Goal: Task Accomplishment & Management: Manage account settings

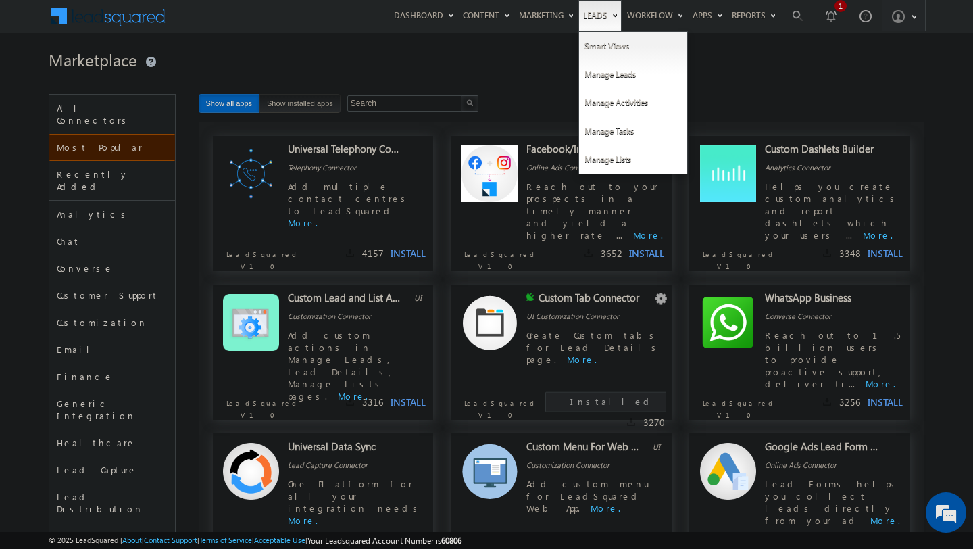
click at [589, 12] on link "Leads" at bounding box center [600, 15] width 43 height 31
click at [605, 70] on link "Manage Leads" at bounding box center [633, 74] width 108 height 28
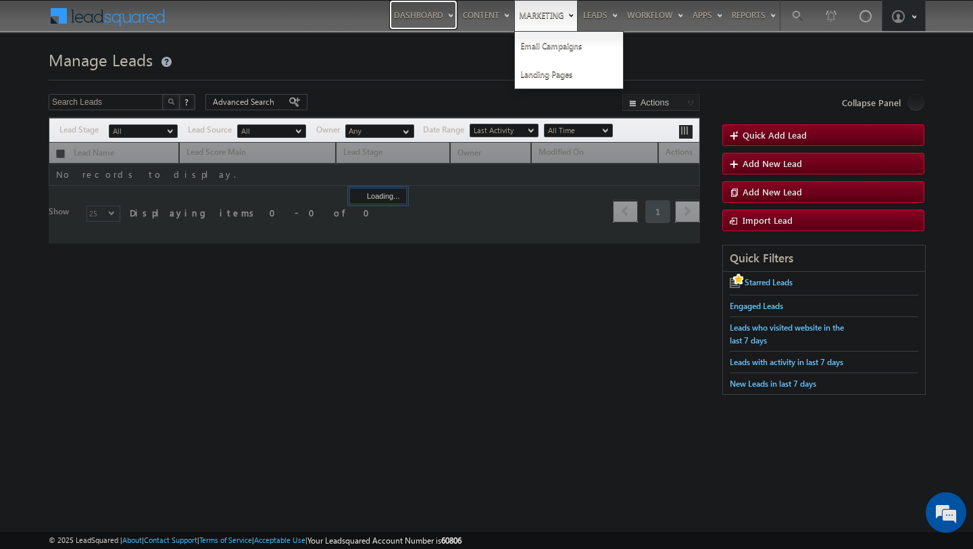
click at [422, 16] on link "Dashboard" at bounding box center [423, 15] width 68 height 30
click at [408, 16] on link "Dashboard" at bounding box center [423, 15] width 68 height 30
click at [528, 11] on link "Marketing" at bounding box center [546, 15] width 64 height 31
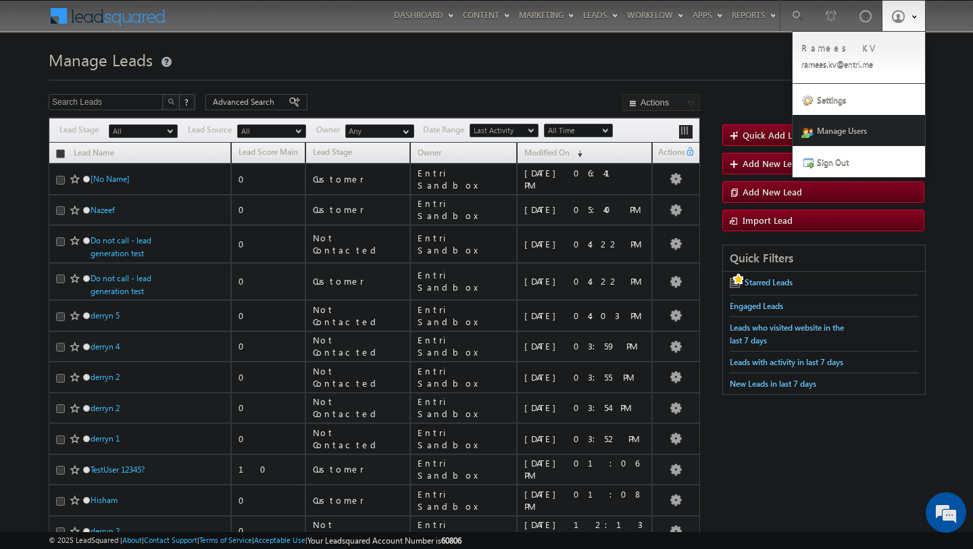
click at [846, 129] on link "Manage Users" at bounding box center [859, 130] width 132 height 31
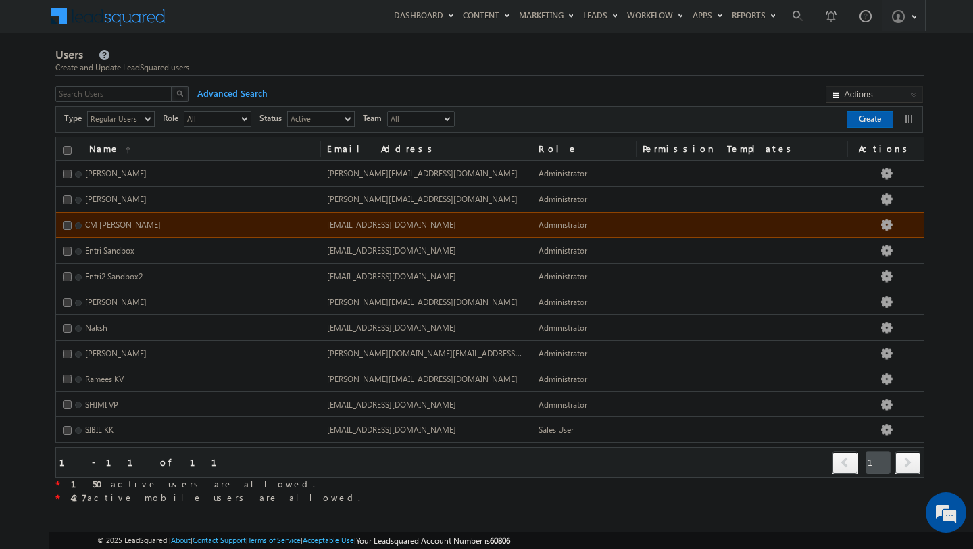
click at [114, 227] on span "CM [PERSON_NAME]" at bounding box center [123, 225] width 76 height 10
click at [66, 228] on input "checkbox" at bounding box center [67, 225] width 9 height 9
checkbox input "true"
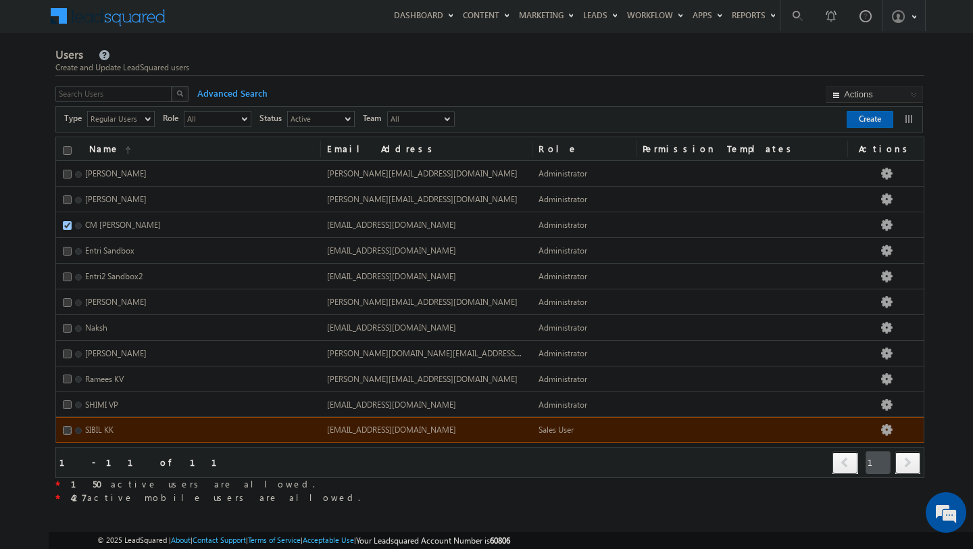
click at [66, 426] on input "checkbox" at bounding box center [67, 430] width 9 height 9
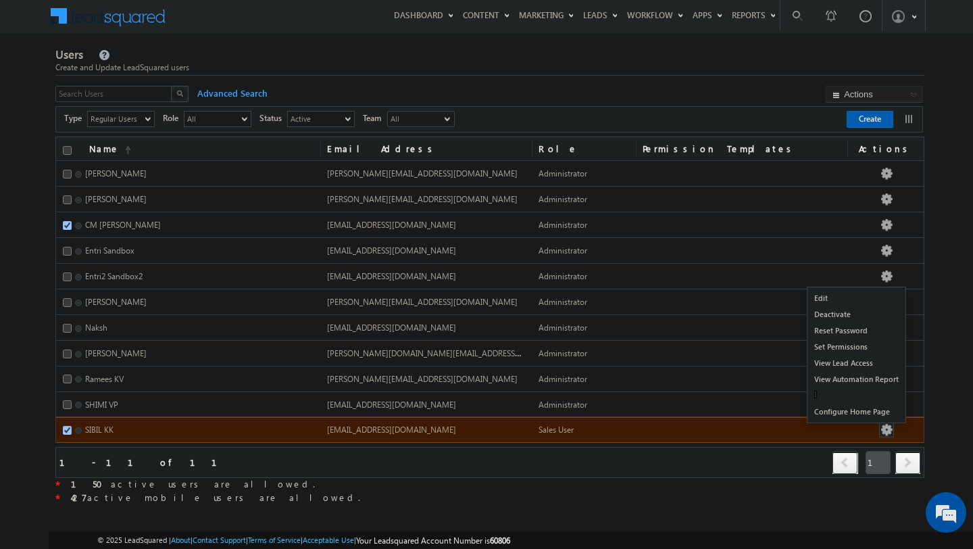
click at [893, 426] on button "button" at bounding box center [887, 430] width 14 height 14
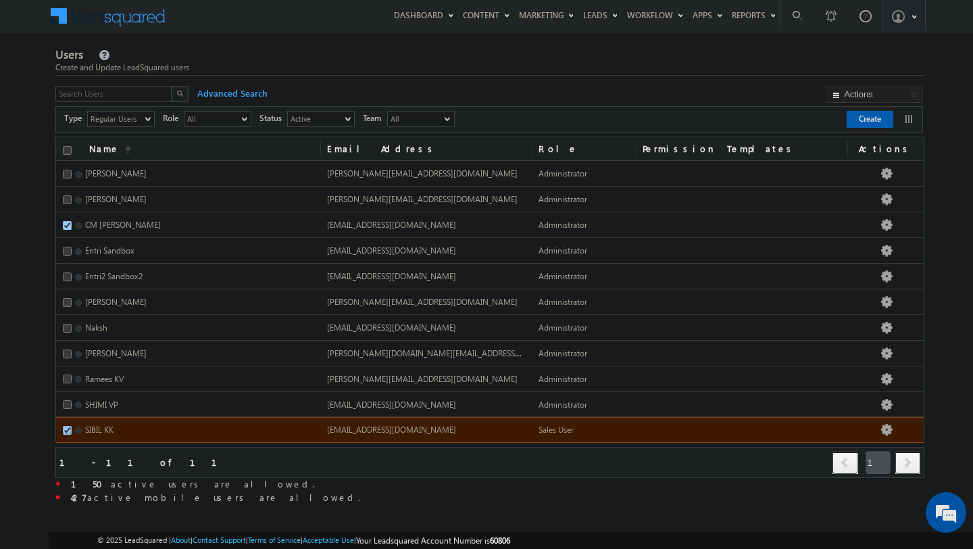
click at [66, 431] on input "checkbox" at bounding box center [67, 430] width 9 height 9
checkbox input "false"
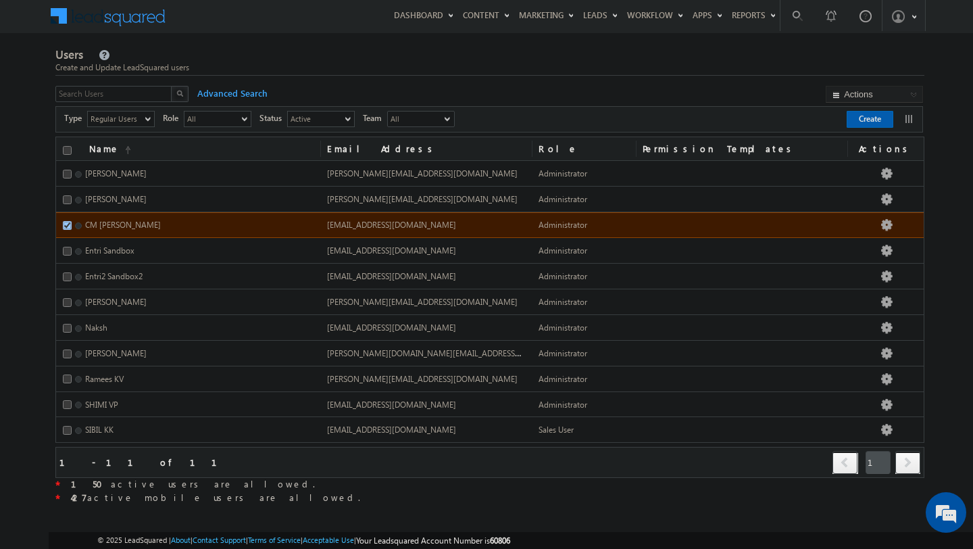
click at [69, 222] on input "checkbox" at bounding box center [67, 225] width 9 height 9
checkbox input "false"
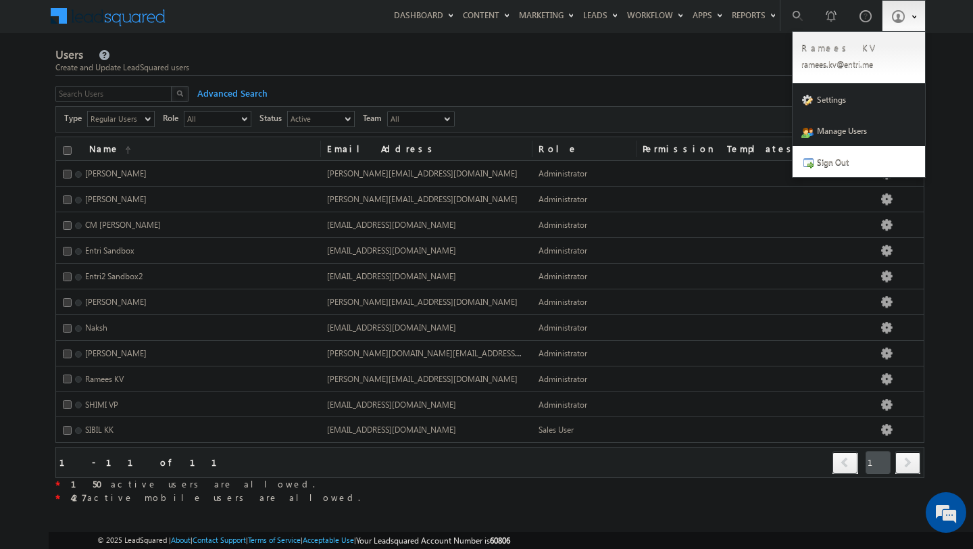
click at [873, 103] on link "Settings" at bounding box center [859, 99] width 132 height 31
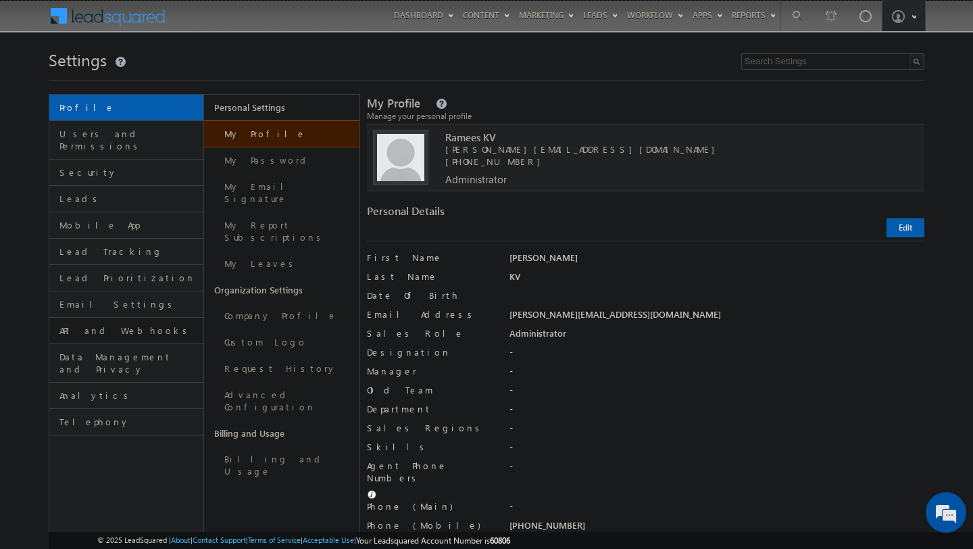
click at [97, 326] on link "API and Webhooks" at bounding box center [126, 331] width 154 height 26
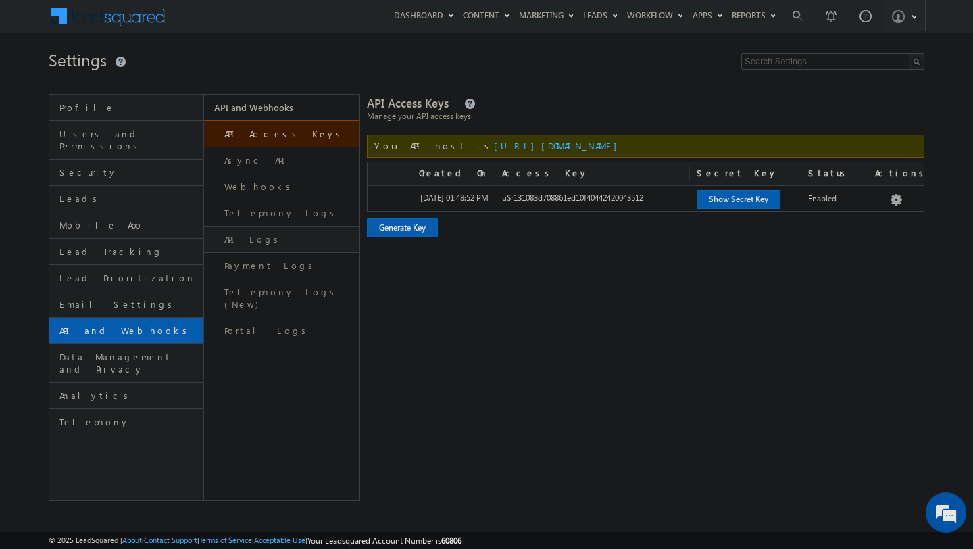
click at [249, 235] on link "API Logs" at bounding box center [281, 239] width 155 height 26
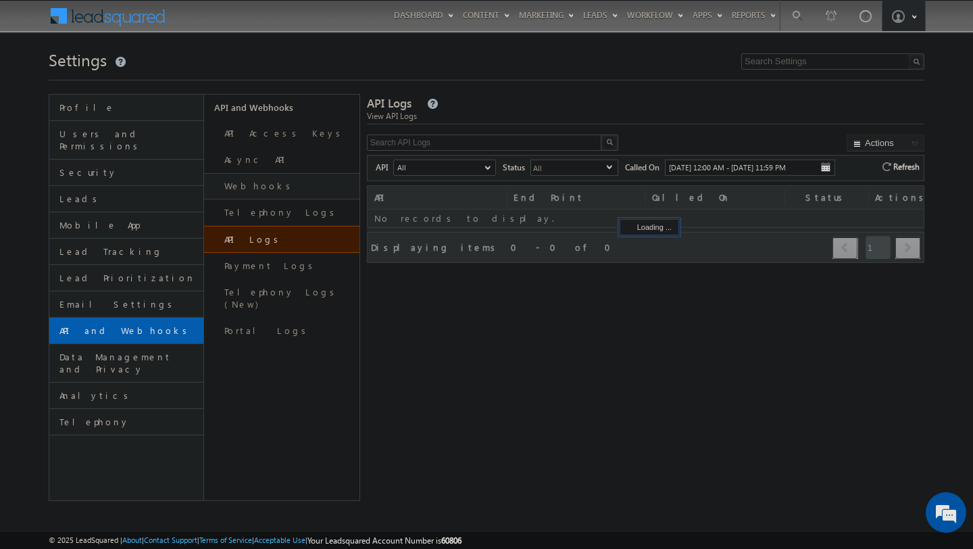
click at [248, 185] on link "Webhooks" at bounding box center [281, 186] width 155 height 26
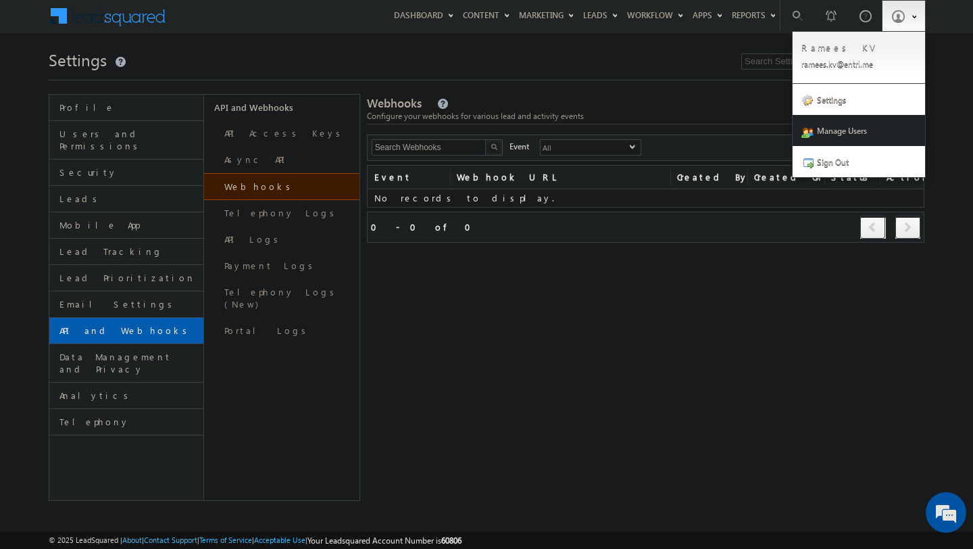
click at [846, 142] on link "Manage Users" at bounding box center [859, 130] width 132 height 31
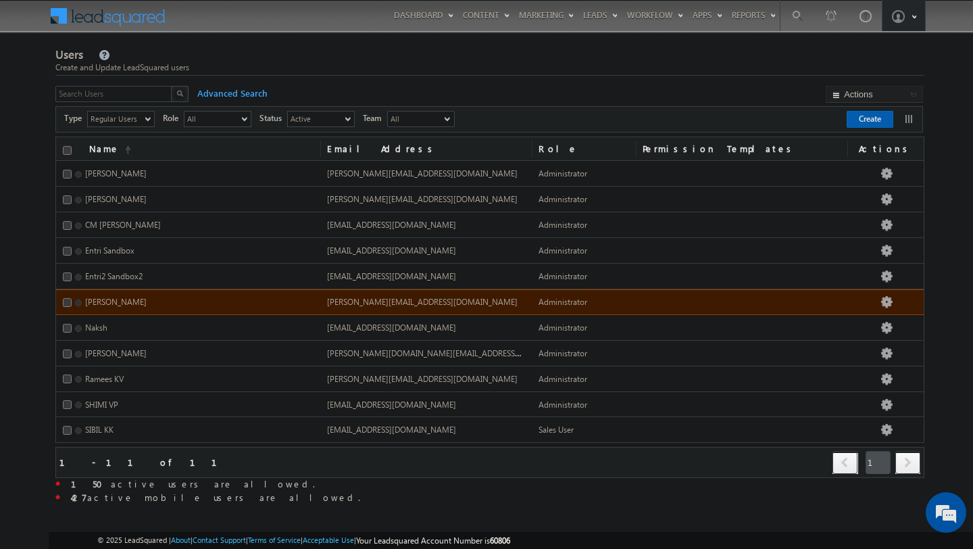
scroll to position [8, 0]
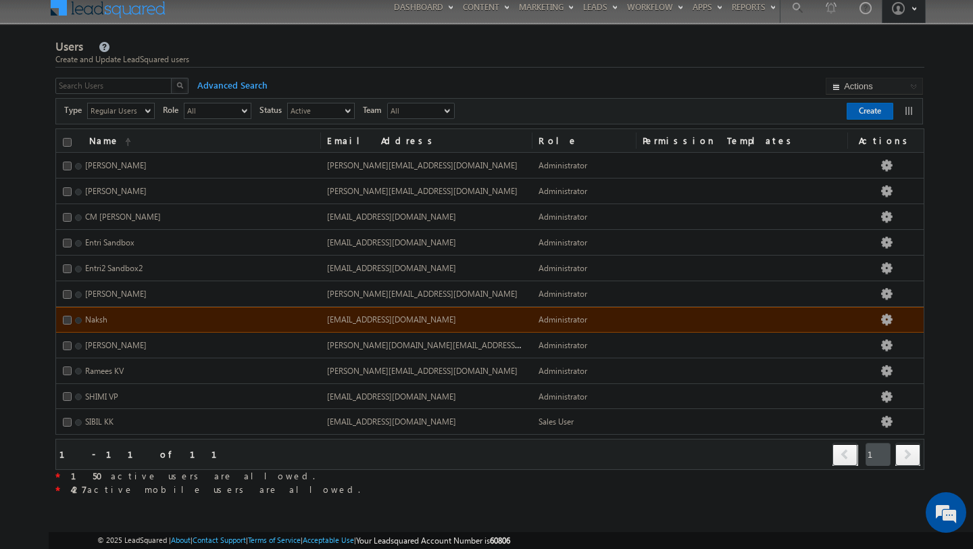
click at [309, 316] on td "Naksh" at bounding box center [188, 320] width 264 height 26
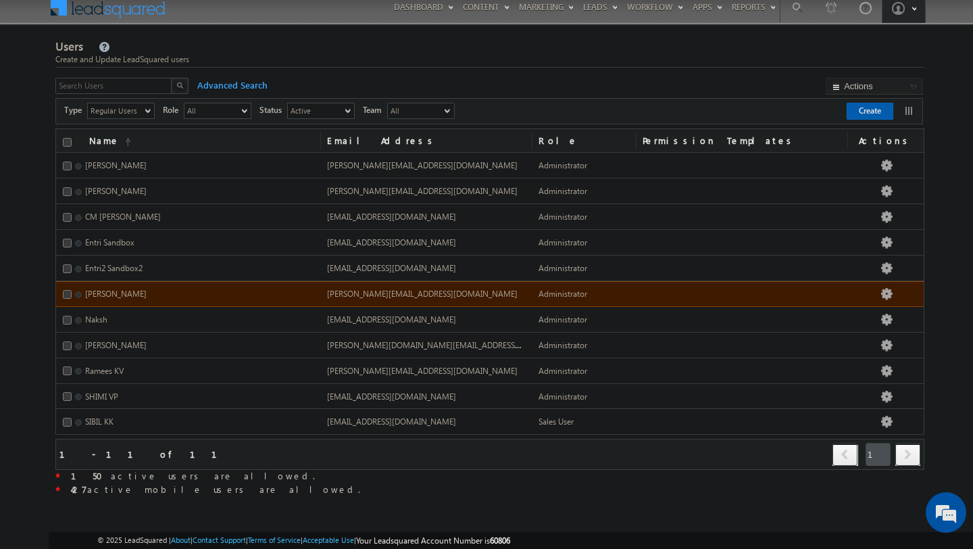
scroll to position [0, 0]
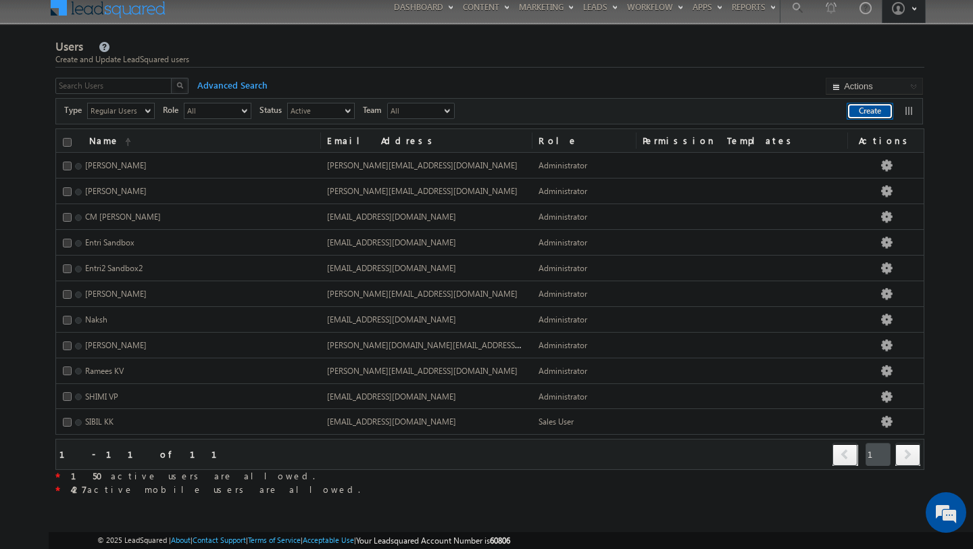
click at [861, 110] on button "Create" at bounding box center [870, 111] width 47 height 17
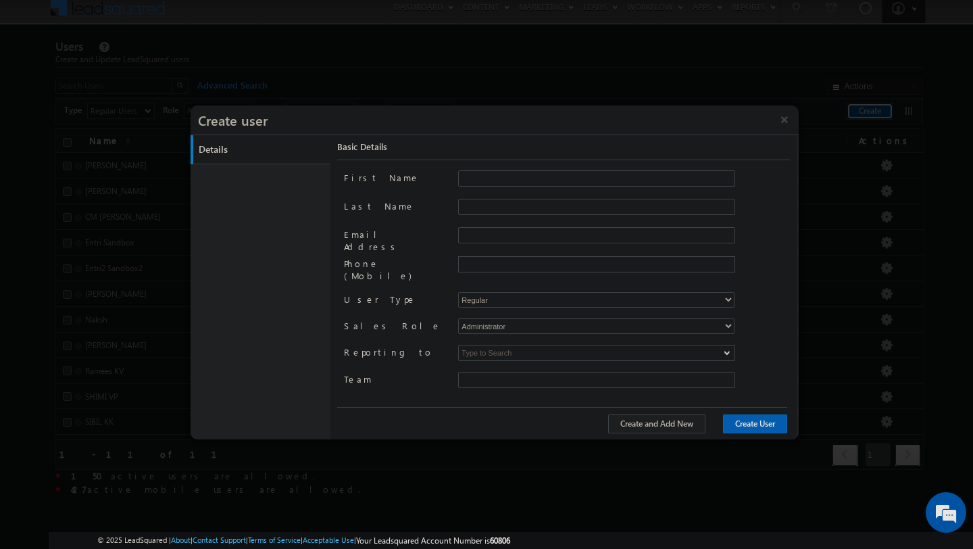
type input "97576b8c-c462-11ec-8065-02dfc2d2ef6a"
click at [784, 119] on button "×" at bounding box center [784, 119] width 29 height 28
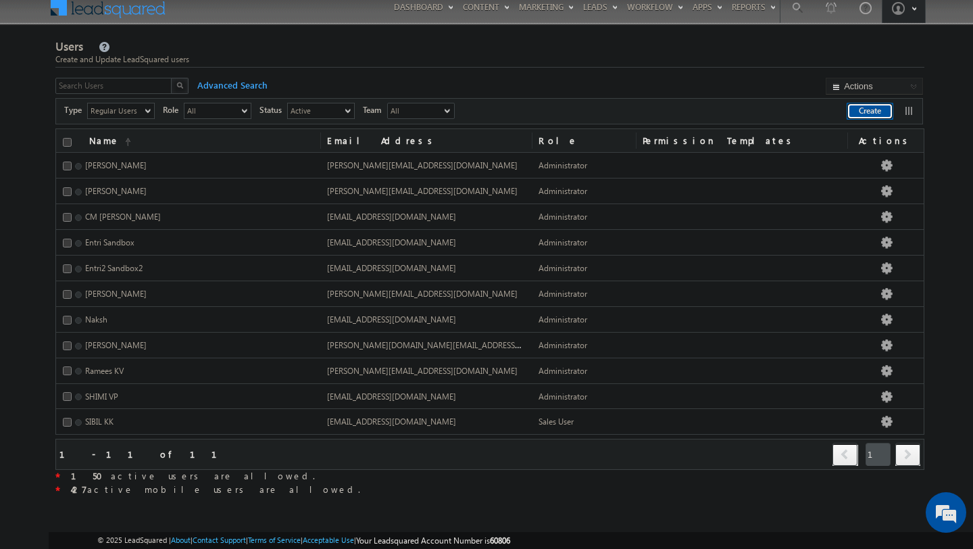
click at [853, 120] on button "Create" at bounding box center [870, 111] width 47 height 17
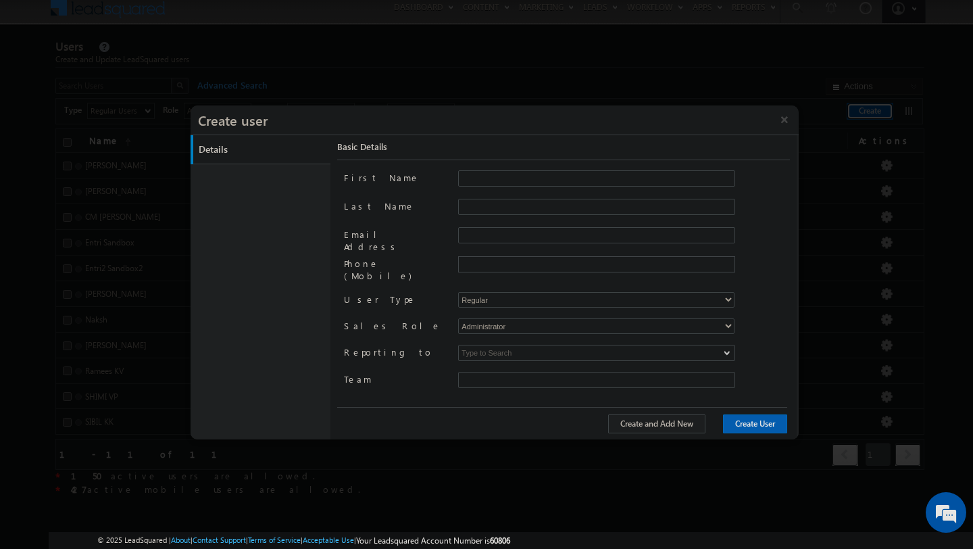
type input "97576b8c-c462-11ec-8065-02dfc2d2ef6a"
click at [483, 174] on input "First Name" at bounding box center [596, 178] width 277 height 16
type input "Abidh"
click at [476, 210] on input "Last Name" at bounding box center [596, 207] width 277 height 16
type input "Sulaiman"
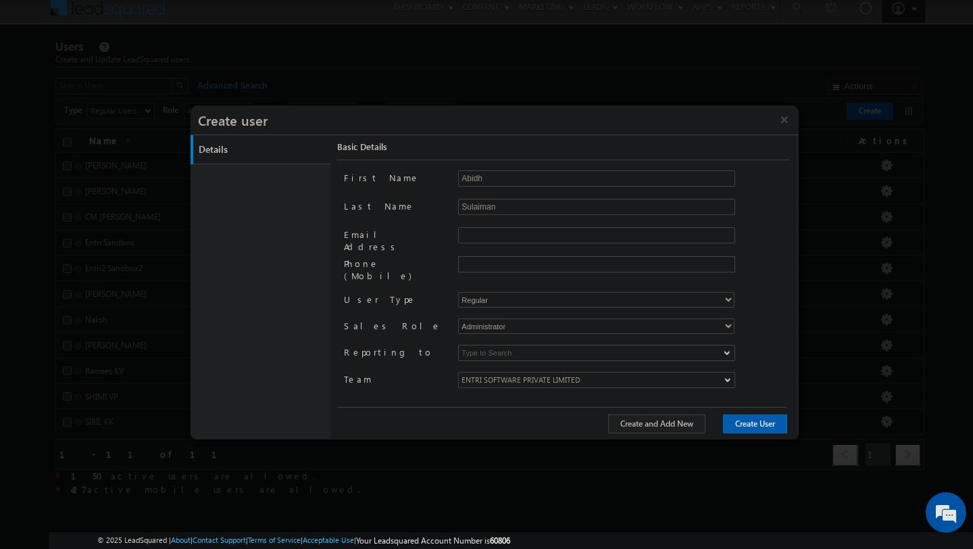
click at [491, 245] on span at bounding box center [623, 247] width 331 height 9
click at [487, 239] on input "Email Address" at bounding box center [596, 235] width 277 height 16
type input "[EMAIL_ADDRESS][DOMAIN_NAME]"
click at [509, 262] on input "text" at bounding box center [595, 264] width 270 height 11
click at [468, 263] on input "+918113827132" at bounding box center [595, 264] width 270 height 11
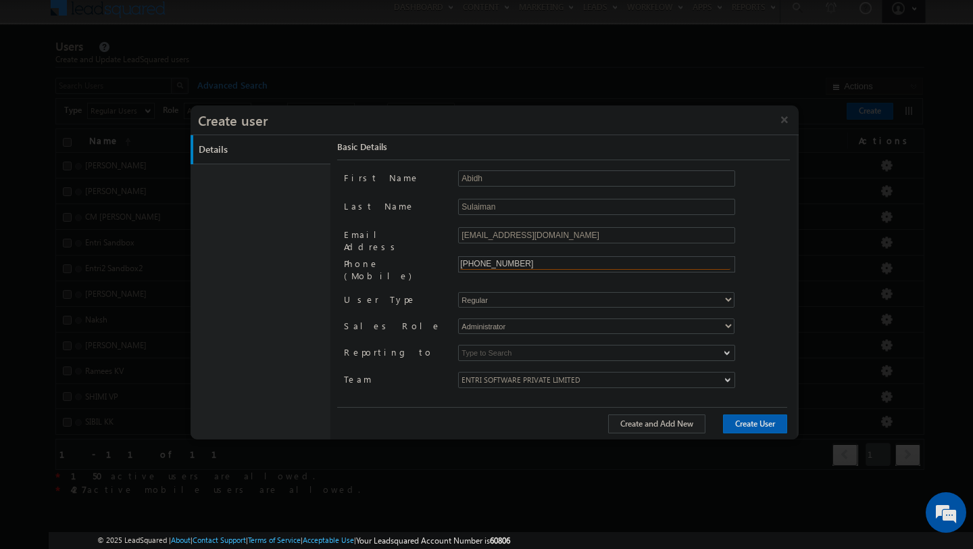
type input "+918113827132"
click at [529, 291] on div "First Name Abidh Last Name Sulaiman Email Address abidh.s@entri.me Phone (Mobil…" at bounding box center [566, 287] width 445 height 235
select select "1"
click at [458, 297] on select "Regular Mobile" at bounding box center [596, 305] width 276 height 16
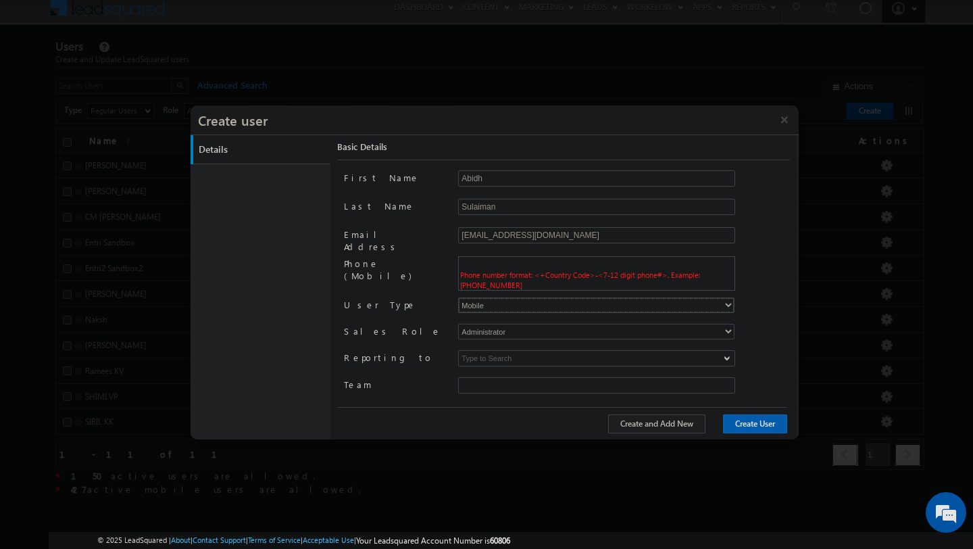
type input "97576b8c-c462-11ec-8065-02dfc2d2ef6a"
click at [509, 332] on select "Administrator Marketing User Sales Manager Sales User" at bounding box center [596, 332] width 276 height 16
click at [548, 327] on select "Administrator Marketing User Sales Manager Sales User" at bounding box center [596, 332] width 276 height 16
click at [537, 359] on input at bounding box center [596, 358] width 277 height 16
click at [493, 274] on span "Phone number format: <+Country Code>-<7-12 digit phone#>. Example: +91-98450984…" at bounding box center [580, 279] width 240 height 19
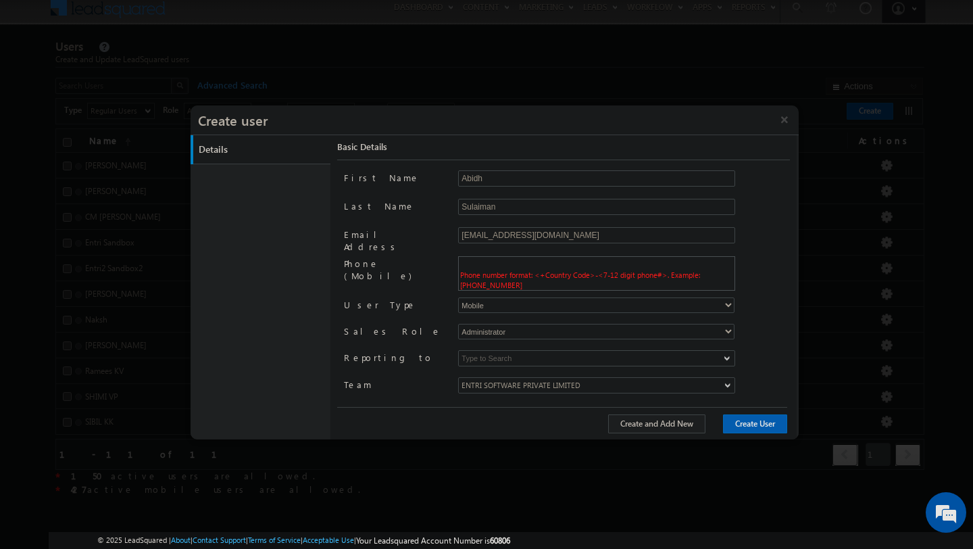
click at [464, 280] on span "Phone number format: <+Country Code>-<7-12 digit phone#>. Example: +91-98450984…" at bounding box center [580, 279] width 240 height 19
type input "x"
click at [520, 248] on span at bounding box center [623, 247] width 331 height 9
click at [514, 261] on input "text" at bounding box center [595, 264] width 270 height 11
type input "8113827132"
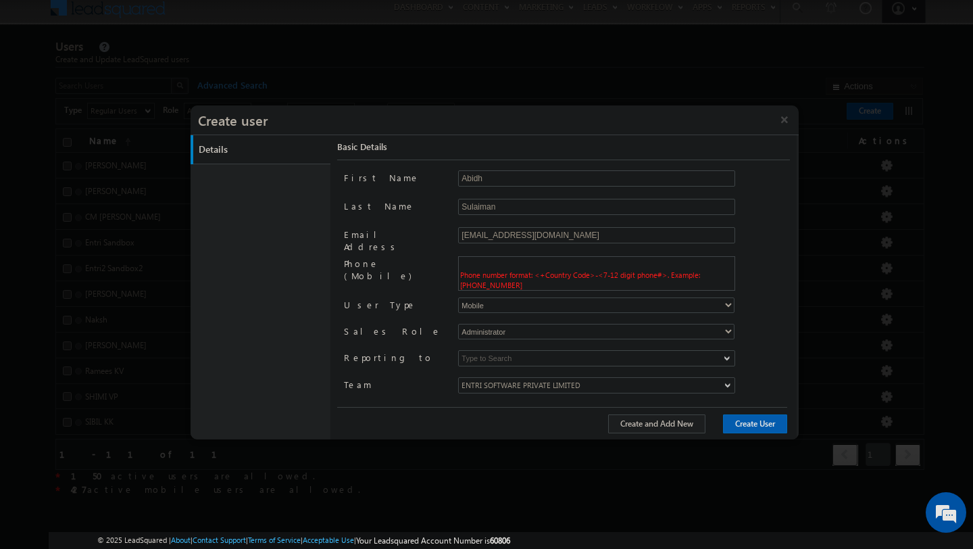
click at [800, 216] on div at bounding box center [486, 274] width 973 height 549
click at [651, 251] on span at bounding box center [623, 247] width 331 height 9
click at [625, 260] on input "text" at bounding box center [595, 264] width 270 height 11
click at [482, 265] on input "[PHONE_NUMBER]" at bounding box center [595, 264] width 270 height 11
type input "[PHONE_NUMBER]"
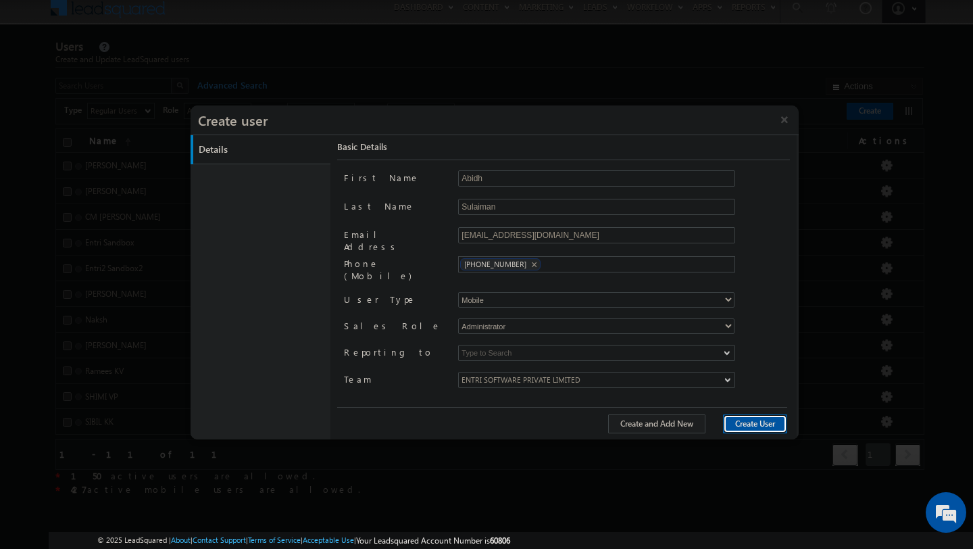
click at [727, 416] on button "Create User" at bounding box center [755, 423] width 64 height 19
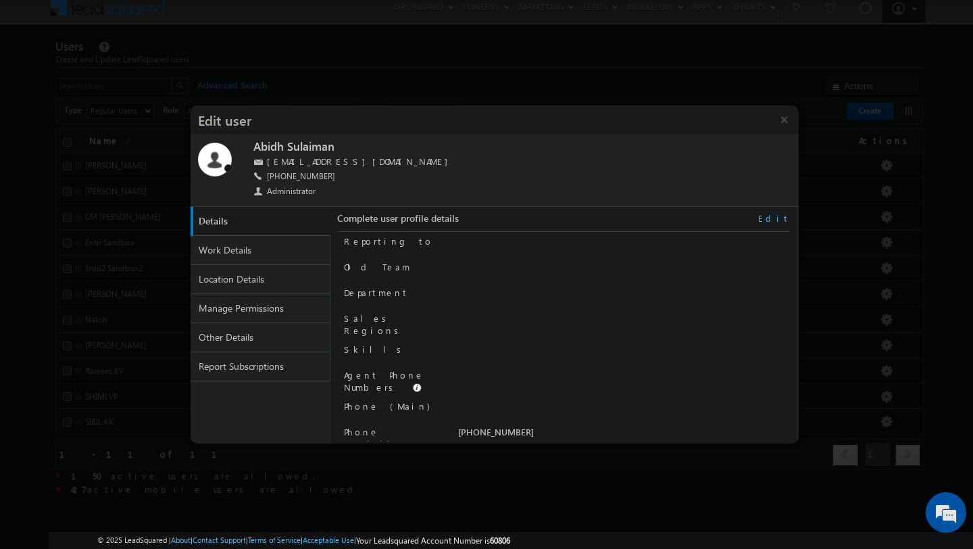
scroll to position [137, 0]
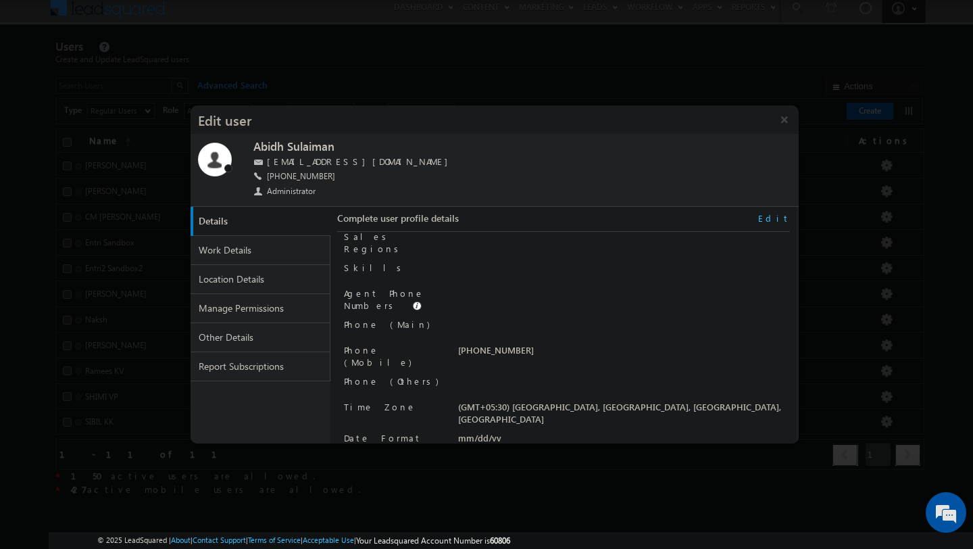
drag, startPoint x: 556, startPoint y: 347, endPoint x: 469, endPoint y: 347, distance: 87.2
click at [469, 347] on div "[PHONE_NUMBER]" at bounding box center [623, 353] width 331 height 19
click at [437, 375] on div "Phone (Others)" at bounding box center [395, 384] width 103 height 19
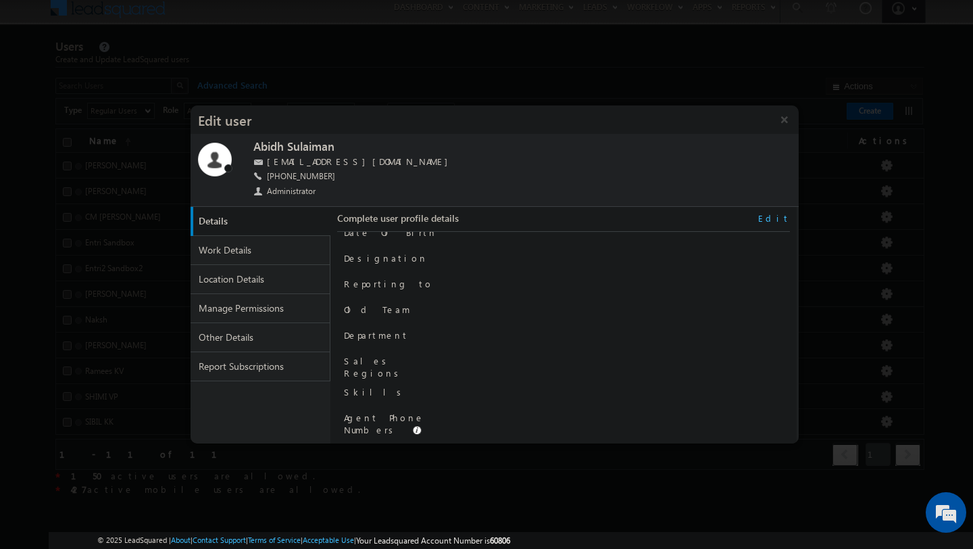
scroll to position [0, 0]
click at [787, 215] on link "Edit" at bounding box center [774, 218] width 32 height 12
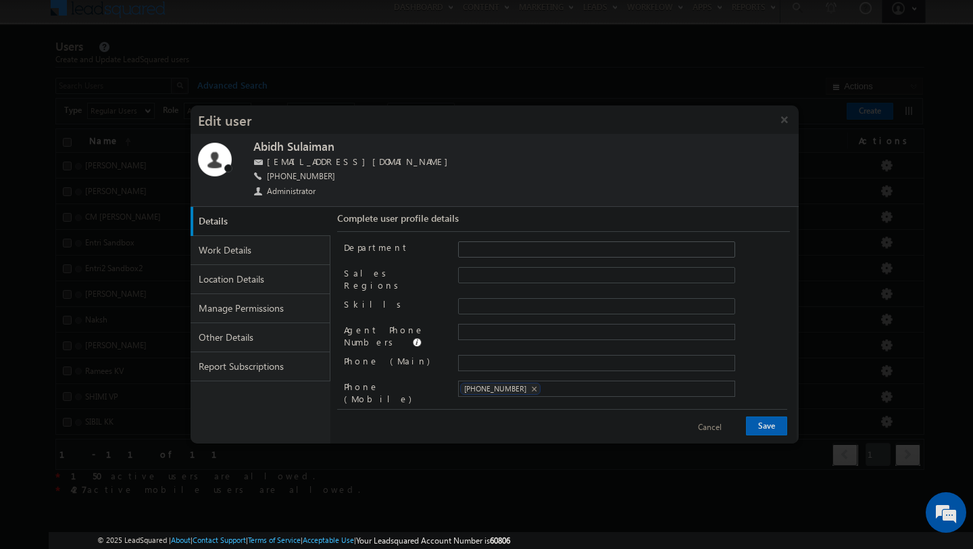
scroll to position [174, 0]
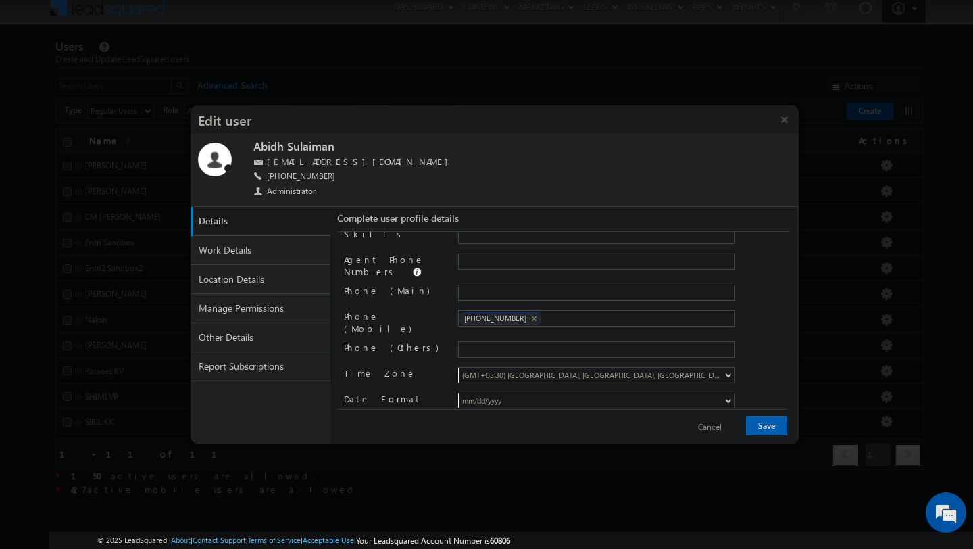
click at [720, 426] on button "Cancel" at bounding box center [710, 428] width 51 height 20
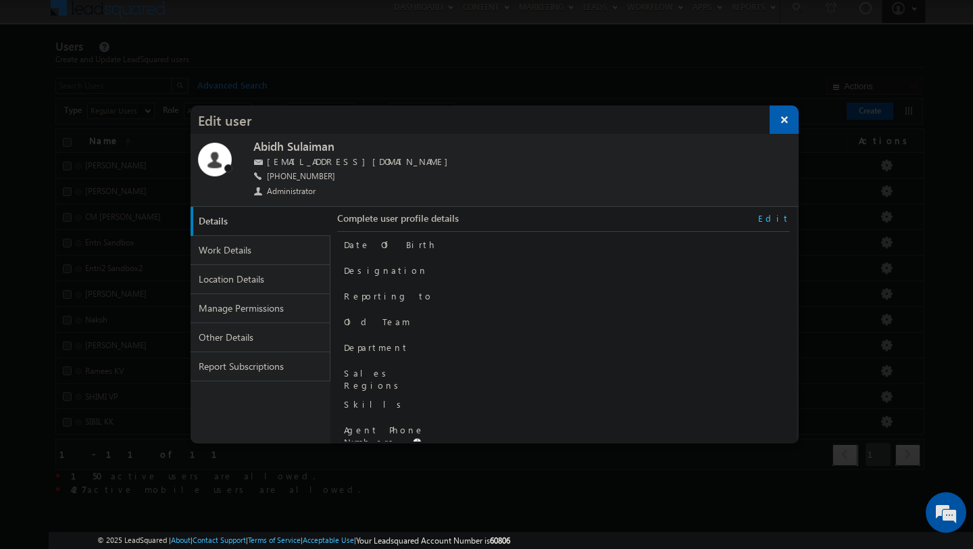
click at [791, 120] on button "×" at bounding box center [784, 119] width 29 height 28
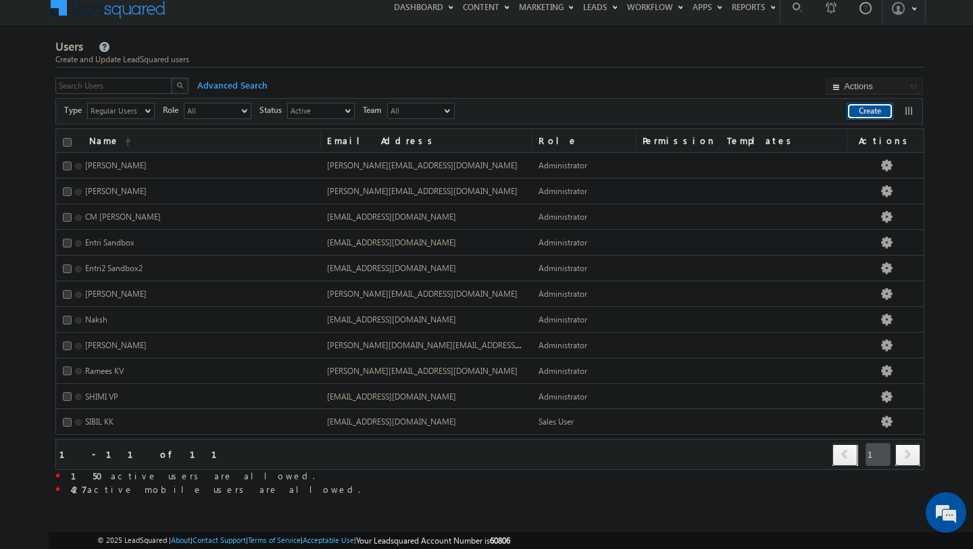
click at [871, 114] on button "Create" at bounding box center [870, 111] width 47 height 17
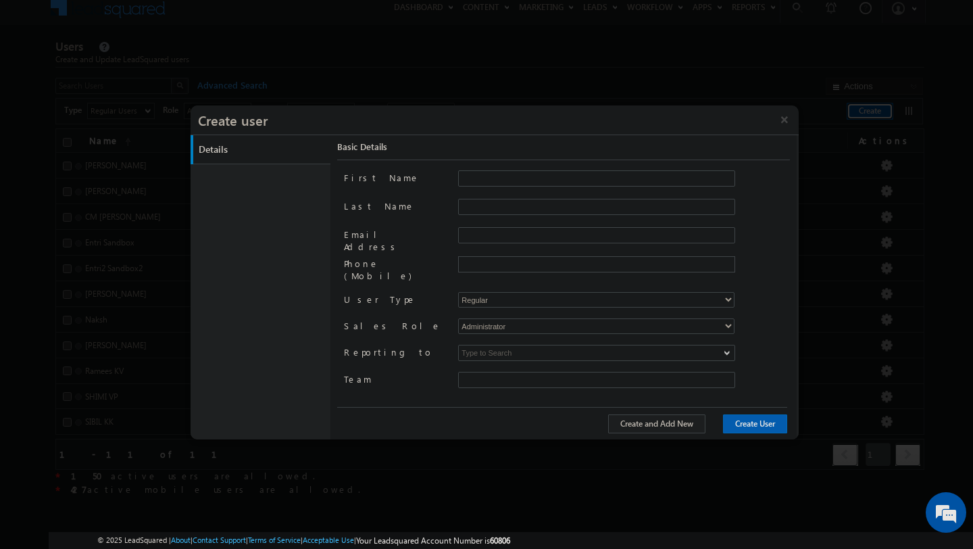
type input "97576b8c-c462-11ec-8065-02dfc2d2ef6a"
click at [645, 423] on button "Create and Add New" at bounding box center [656, 423] width 97 height 19
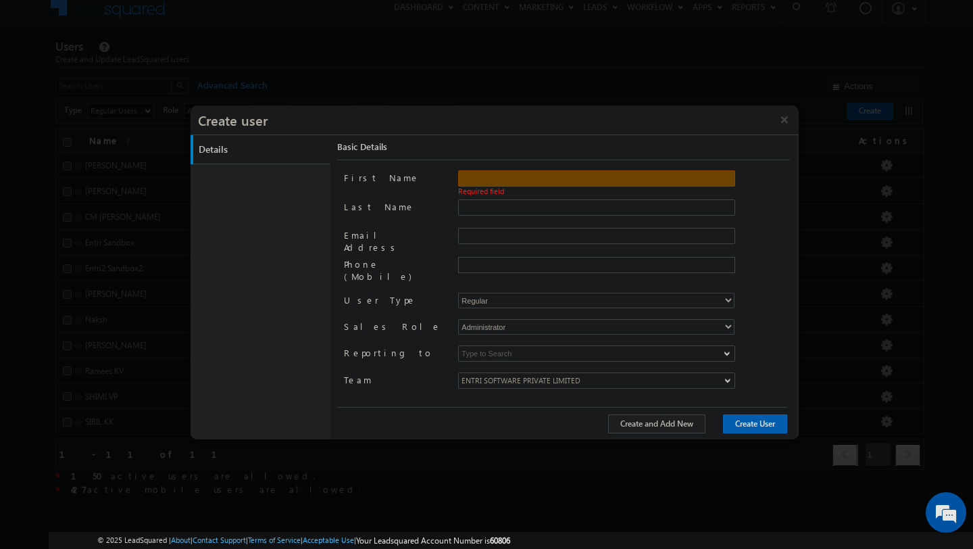
click at [562, 176] on input "First Name" at bounding box center [596, 178] width 277 height 16
type input "Abidh"
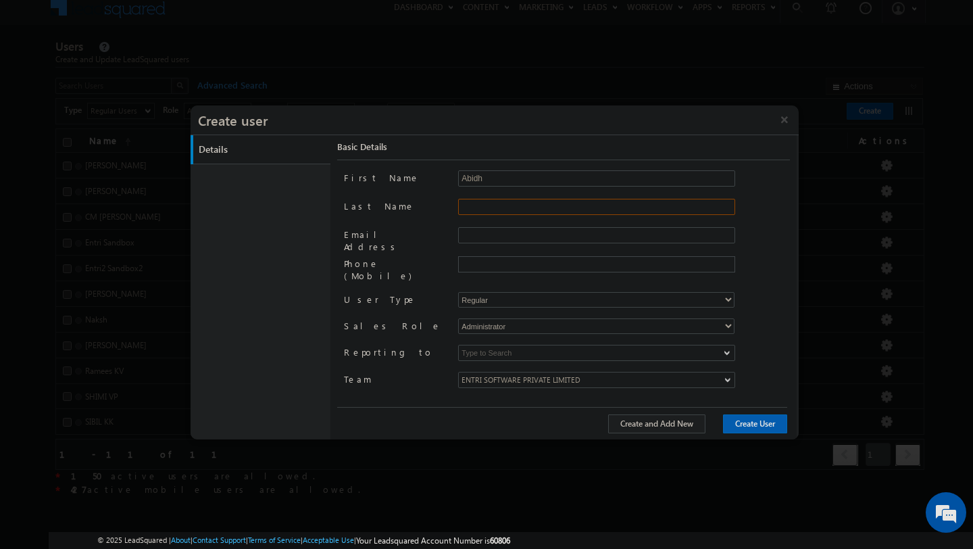
click at [541, 211] on input "Last Name" at bounding box center [596, 207] width 277 height 16
type input "Sulaiman"
click at [537, 244] on span at bounding box center [623, 247] width 331 height 9
click at [527, 235] on input "Email Address" at bounding box center [596, 235] width 277 height 16
type input "[EMAIL_ADDRESS][DOMAIN_NAME]"
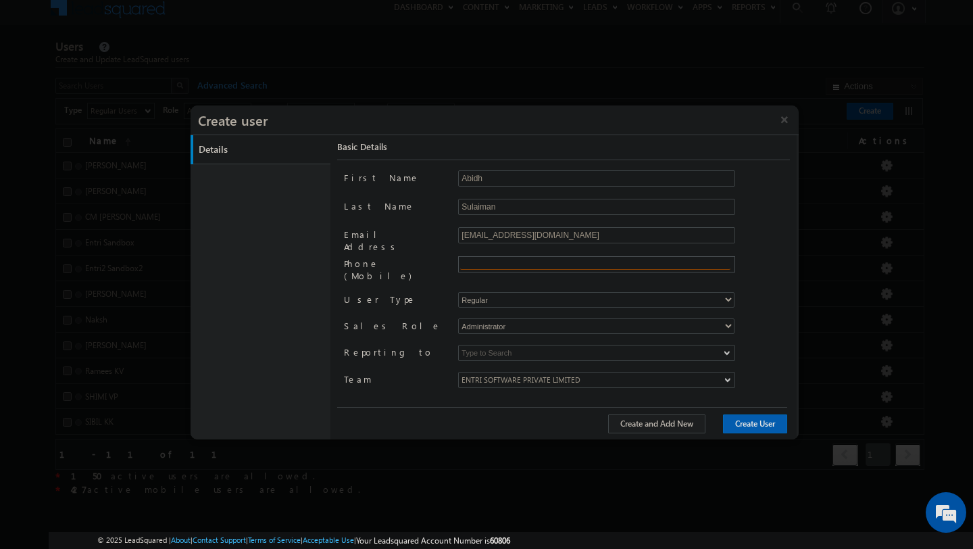
click at [483, 261] on input "text" at bounding box center [595, 264] width 270 height 11
type input "+"
type input "[PHONE_NUMBER]"
click at [541, 292] on select "Regular Mobile" at bounding box center [596, 300] width 276 height 16
select select "1"
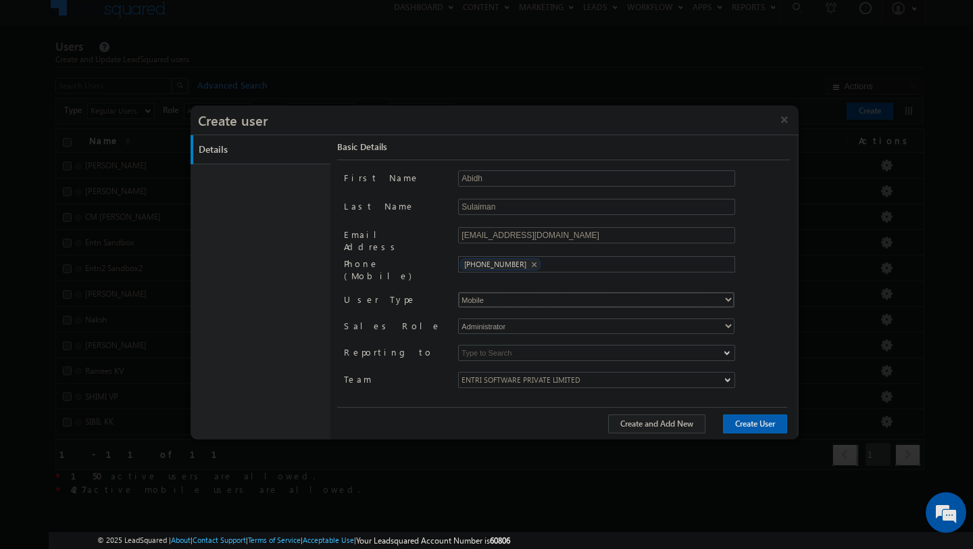
click at [458, 292] on select "Regular Mobile" at bounding box center [596, 300] width 276 height 16
type input "97576b8c-c462-11ec-8065-02dfc2d2ef6a"
click at [535, 318] on select "Administrator Marketing User Sales Manager Sales User" at bounding box center [596, 326] width 276 height 16
click at [496, 349] on input at bounding box center [596, 353] width 277 height 16
click at [488, 402] on div "First Name [GEOGRAPHIC_DATA] Last Name [GEOGRAPHIC_DATA] Email Address [EMAIL_A…" at bounding box center [566, 287] width 445 height 235
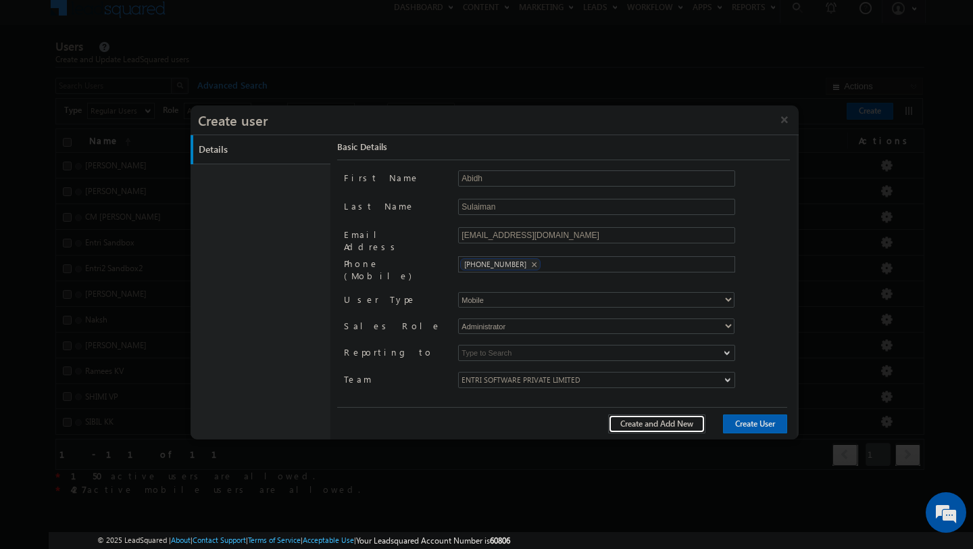
click at [640, 418] on button "Create and Add New" at bounding box center [656, 423] width 97 height 19
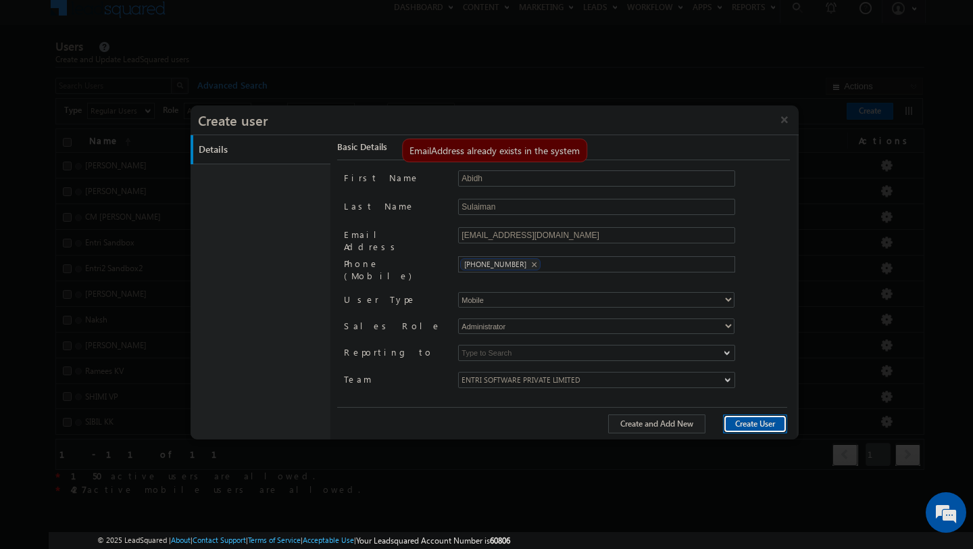
click at [767, 430] on button "Create User" at bounding box center [755, 423] width 64 height 19
click at [775, 132] on button "×" at bounding box center [784, 119] width 29 height 28
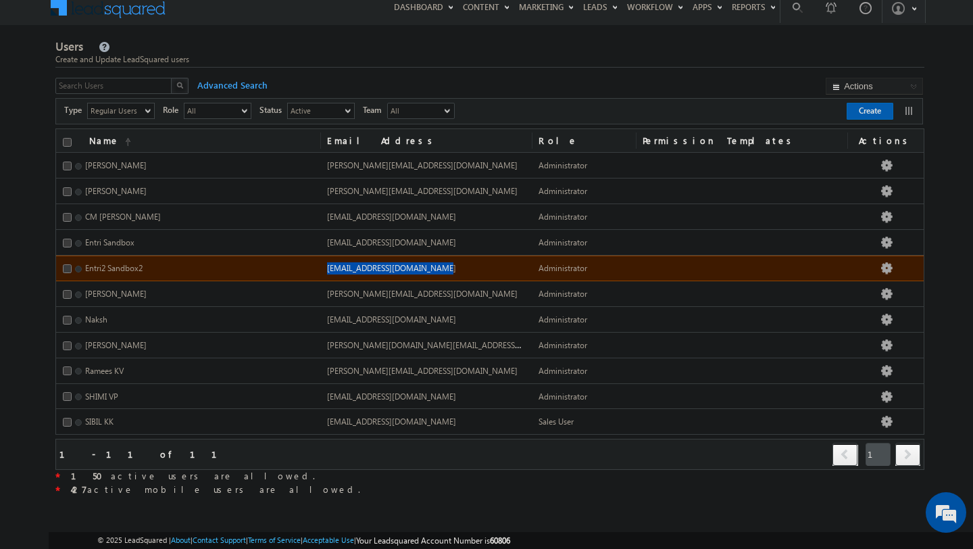
drag, startPoint x: 460, startPoint y: 270, endPoint x: 445, endPoint y: 270, distance: 14.9
click at [445, 270] on td "[EMAIL_ADDRESS][DOMAIN_NAME]" at bounding box center [426, 268] width 212 height 26
copy span "[EMAIL_ADDRESS][DOMAIN_NAME]"
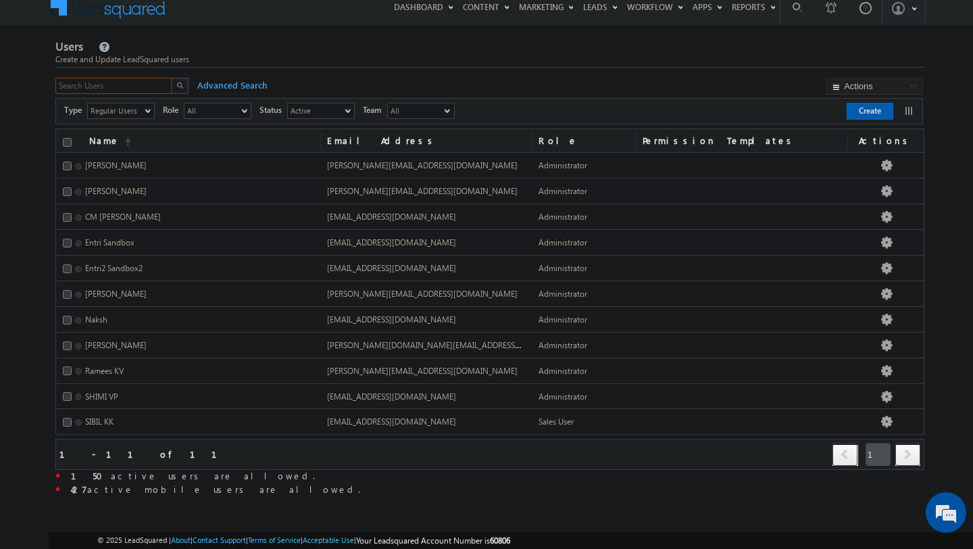
click at [139, 87] on input "text" at bounding box center [114, 86] width 118 height 16
type input "ab"
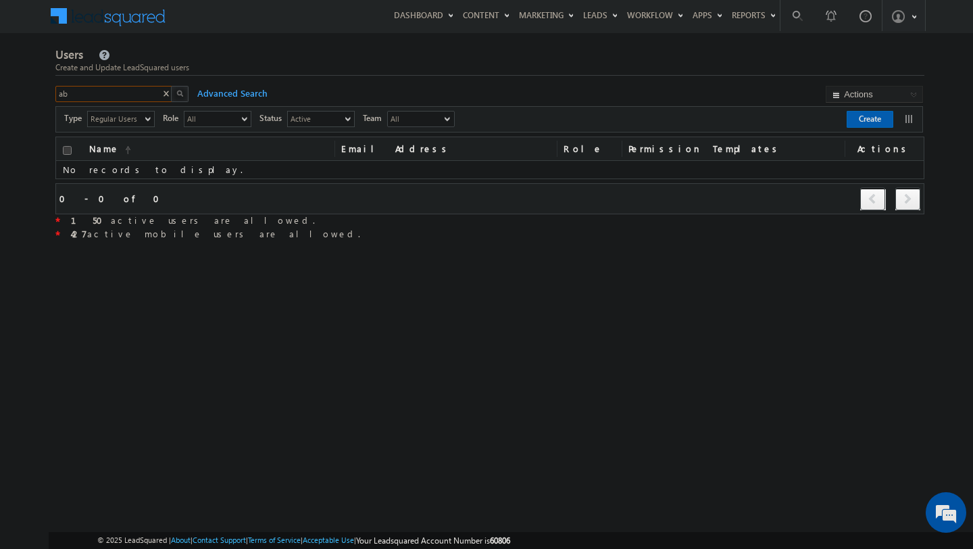
click at [131, 95] on input "ab" at bounding box center [114, 94] width 118 height 16
type input "a"
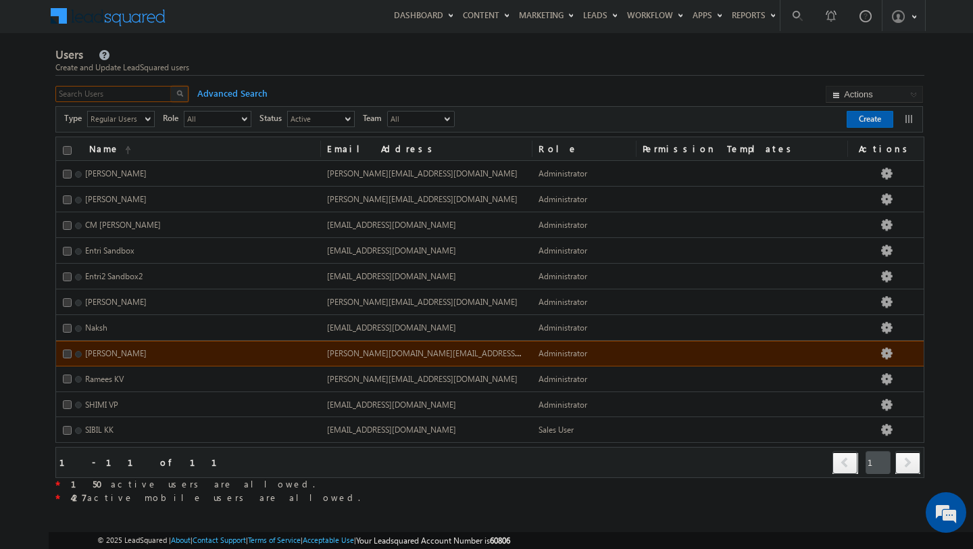
scroll to position [8, 0]
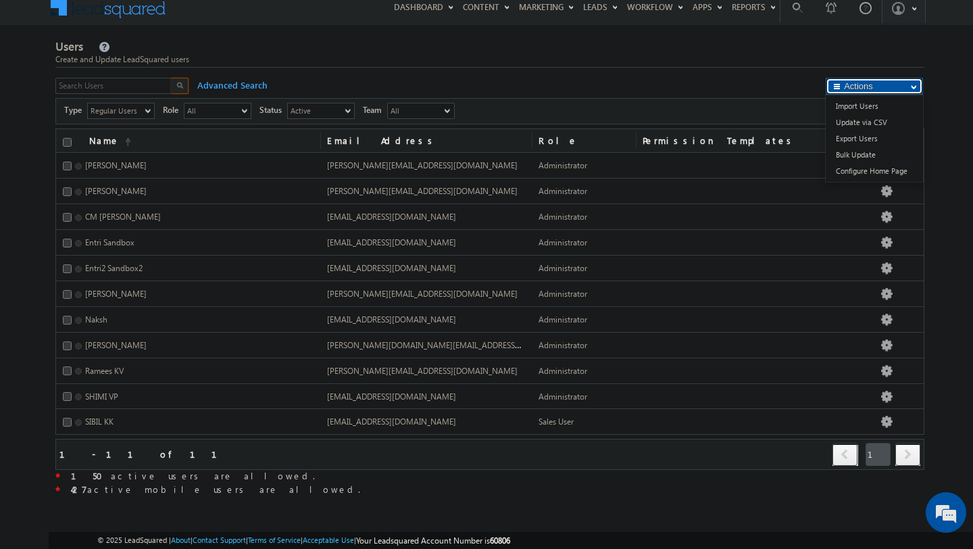
click at [877, 89] on button "Actions" at bounding box center [874, 86] width 97 height 17
click at [731, 72] on div "Users Create and Update LeadSquared users X Advanced Search Actions Import User…" at bounding box center [489, 269] width 869 height 460
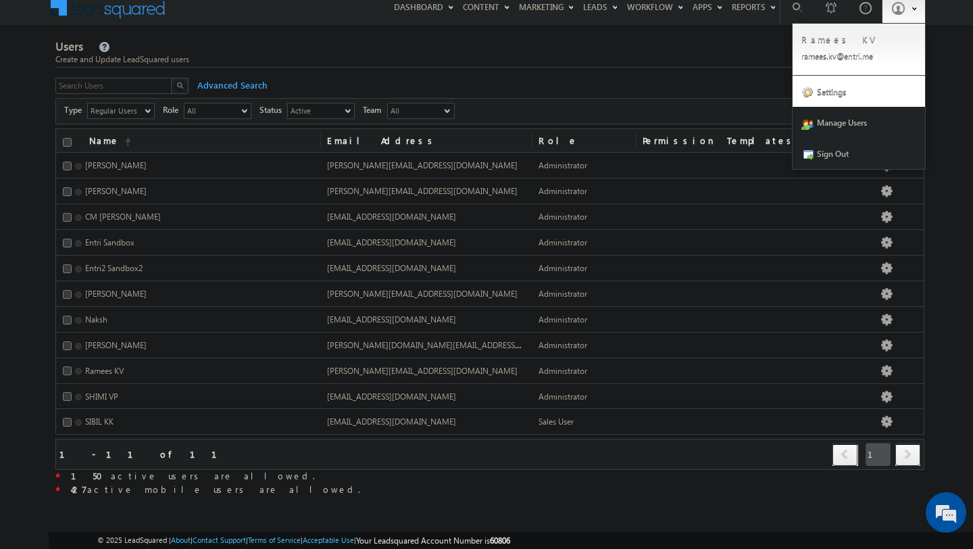
click at [850, 152] on link "Sign Out" at bounding box center [859, 153] width 132 height 31
